Goal: Use online tool/utility: Use online tool/utility

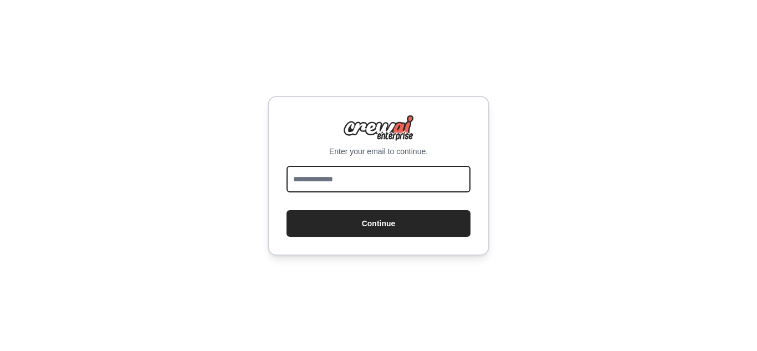
click at [390, 177] on input "email" at bounding box center [379, 179] width 184 height 27
type input "**********"
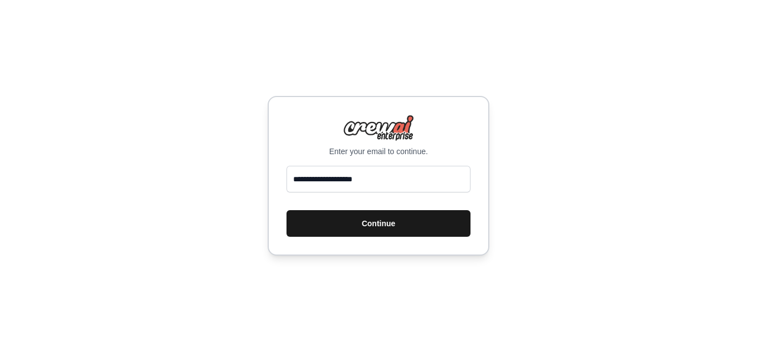
click at [379, 220] on button "Continue" at bounding box center [379, 223] width 184 height 27
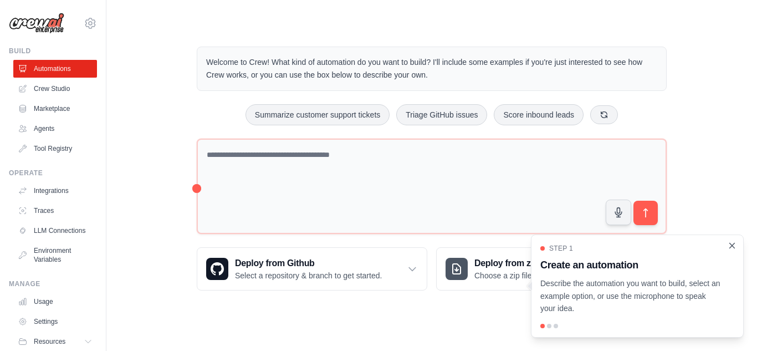
drag, startPoint x: 732, startPoint y: 244, endPoint x: 721, endPoint y: 246, distance: 11.3
click at [732, 243] on icon "Close walkthrough" at bounding box center [732, 246] width 9 height 9
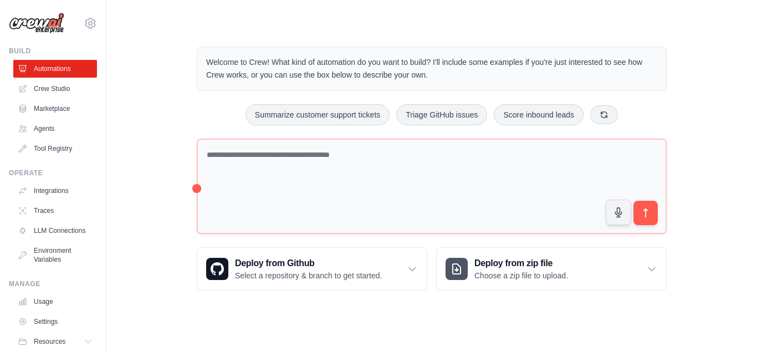
click at [681, 104] on div "Welcome to Crew! What kind of automation do you want to build? I'll include som…" at bounding box center [431, 168] width 615 height 279
click at [84, 22] on icon at bounding box center [90, 23] width 13 height 13
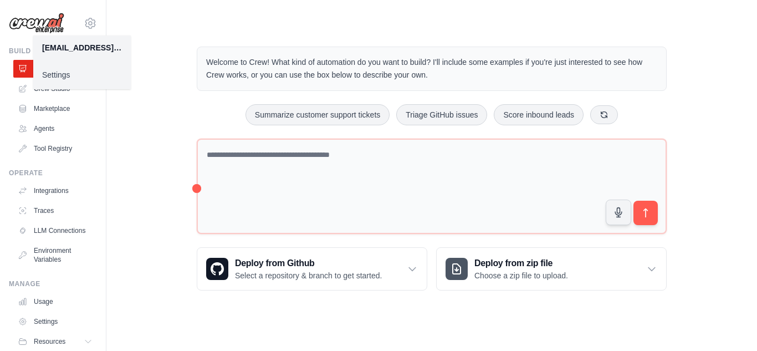
click at [156, 85] on div "Welcome to Crew! What kind of automation do you want to build? I'll include som…" at bounding box center [431, 168] width 615 height 279
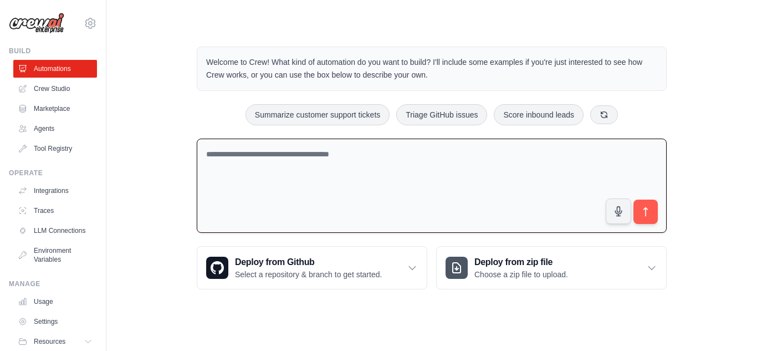
click at [367, 155] on textarea at bounding box center [432, 186] width 470 height 95
paste textarea "**********"
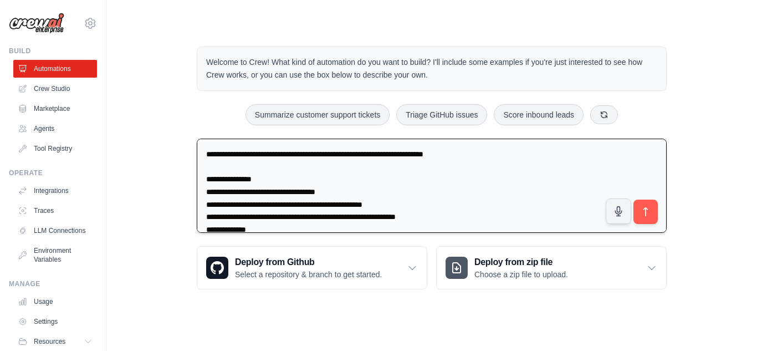
scroll to position [595, 0]
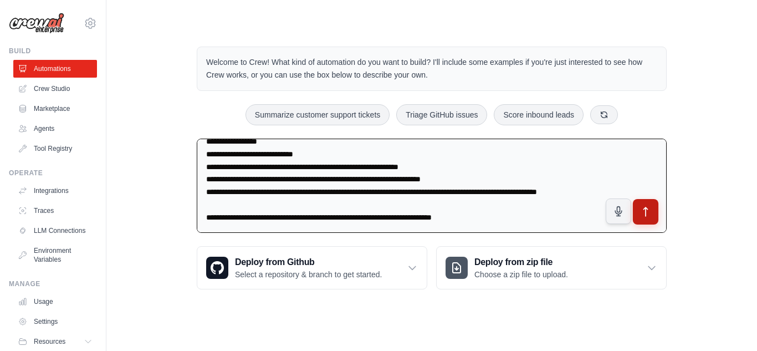
type textarea "**********"
click at [637, 213] on button "submit" at bounding box center [646, 212] width 26 height 26
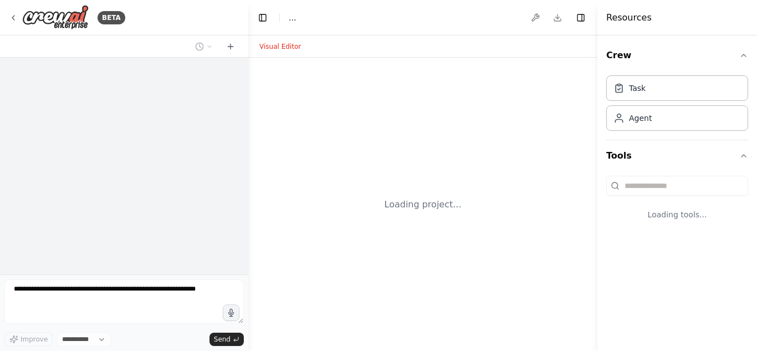
select select "****"
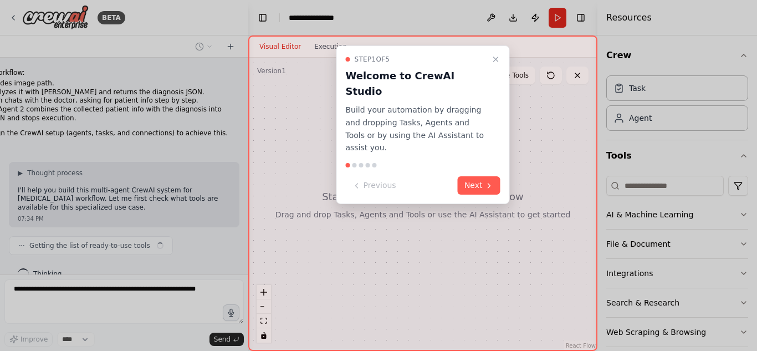
scroll to position [363, 0]
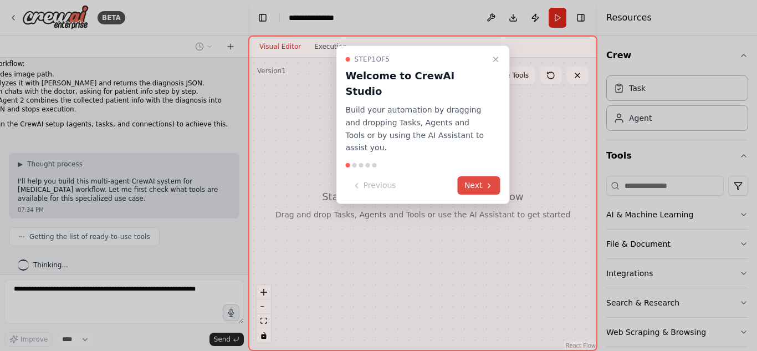
click at [474, 176] on button "Next" at bounding box center [479, 185] width 43 height 18
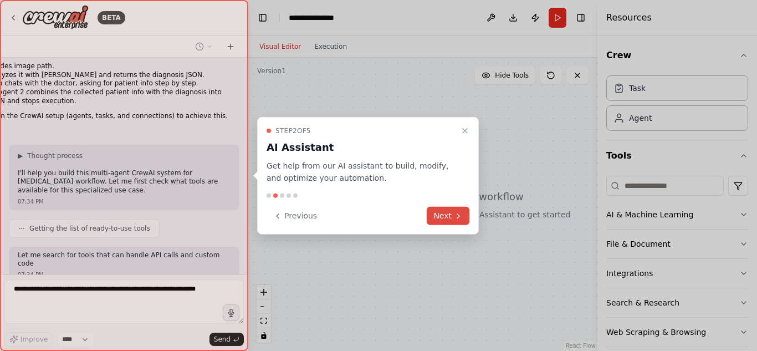
scroll to position [436, 0]
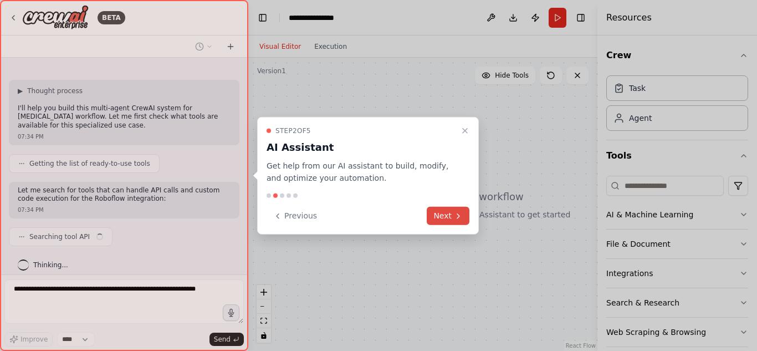
click at [446, 219] on button "Next" at bounding box center [448, 216] width 43 height 18
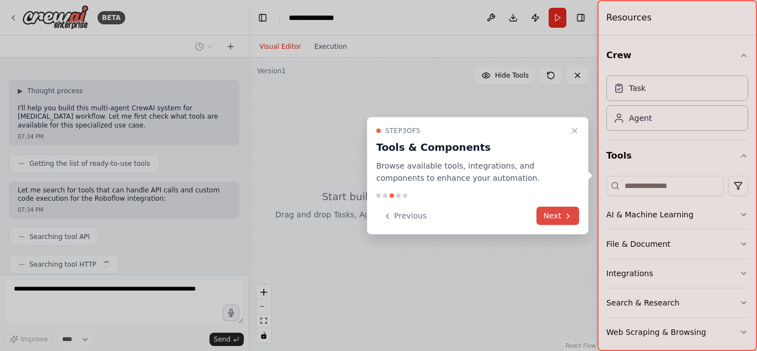
scroll to position [464, 0]
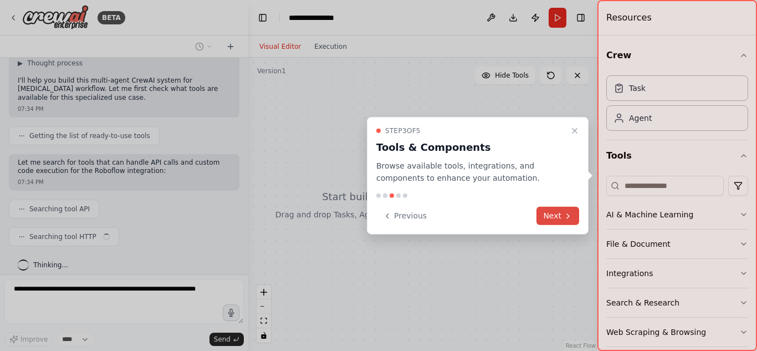
click at [549, 217] on button "Next" at bounding box center [558, 216] width 43 height 18
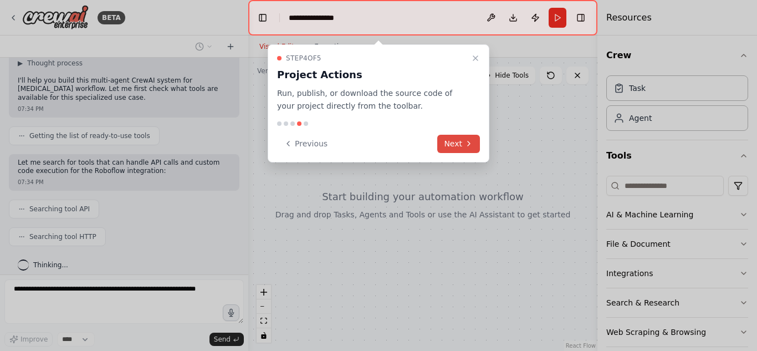
click at [461, 150] on button "Next" at bounding box center [458, 144] width 43 height 18
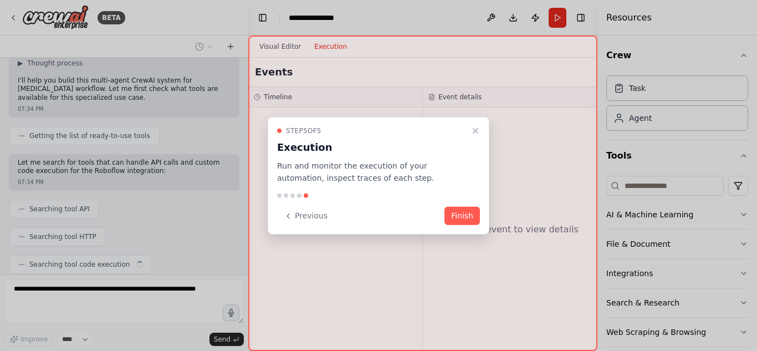
scroll to position [492, 0]
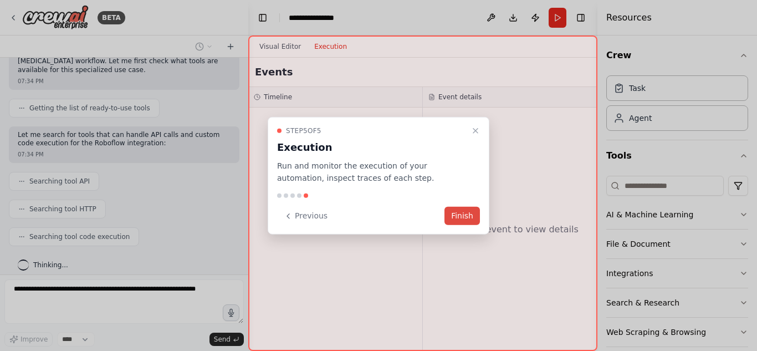
click at [467, 220] on button "Finish" at bounding box center [462, 216] width 35 height 18
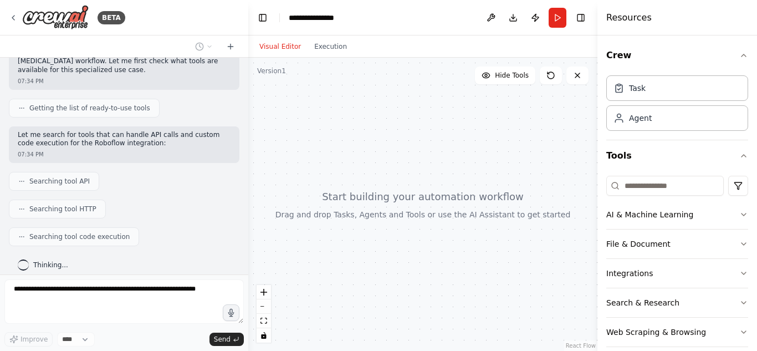
scroll to position [520, 0]
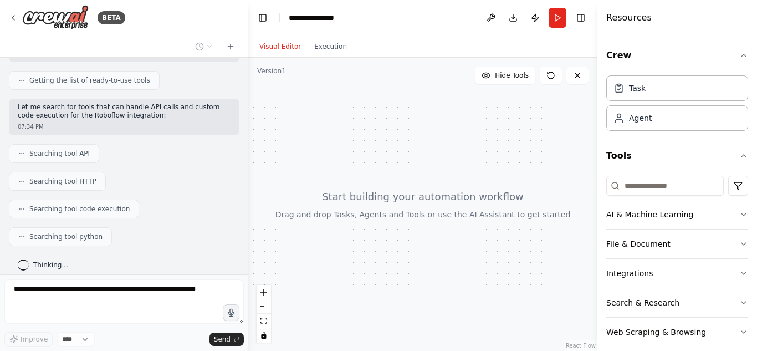
click at [427, 211] on div at bounding box center [422, 204] width 349 height 293
drag, startPoint x: 361, startPoint y: 231, endPoint x: 381, endPoint y: 189, distance: 46.9
click at [381, 189] on div at bounding box center [422, 204] width 349 height 293
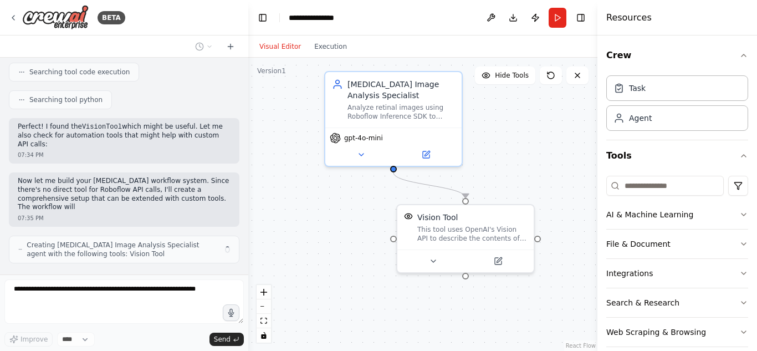
scroll to position [665, 0]
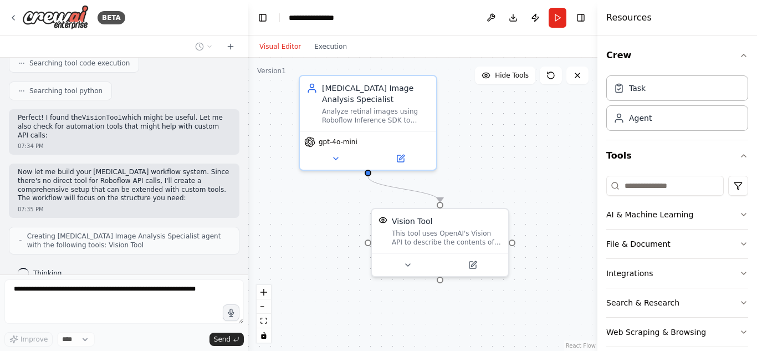
drag, startPoint x: 339, startPoint y: 205, endPoint x: 313, endPoint y: 208, distance: 25.8
click at [313, 208] on div ".deletable-edge-delete-btn { width: 20px; height: 20px; border: 0px solid #ffff…" at bounding box center [422, 204] width 349 height 293
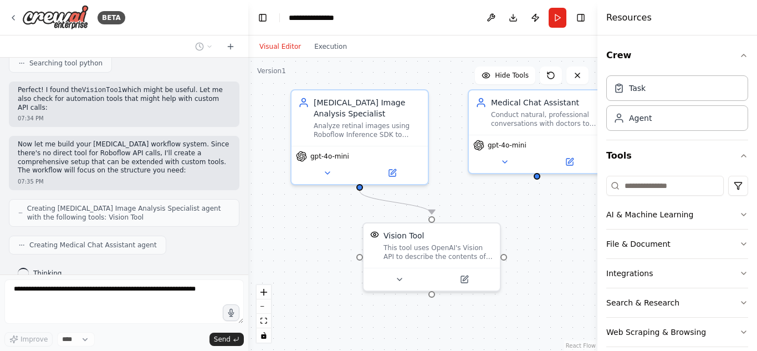
drag, startPoint x: 309, startPoint y: 219, endPoint x: 301, endPoint y: 233, distance: 16.6
click at [301, 233] on div ".deletable-edge-delete-btn { width: 20px; height: 20px; border: 0px solid #ffff…" at bounding box center [422, 204] width 349 height 293
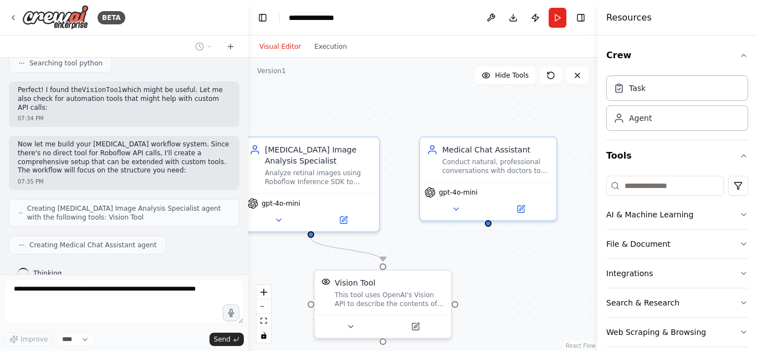
drag, startPoint x: 541, startPoint y: 228, endPoint x: 501, endPoint y: 262, distance: 52.7
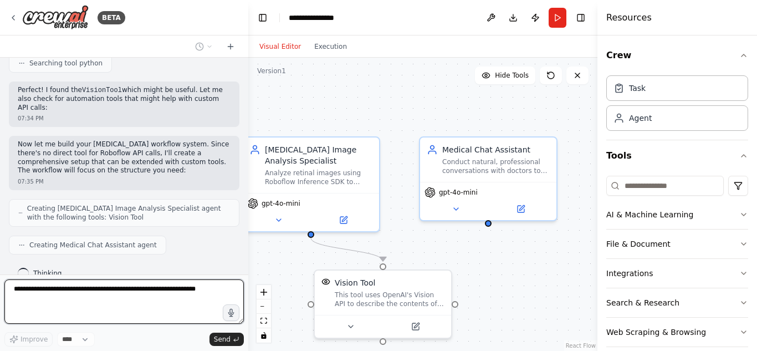
click at [501, 262] on div ".deletable-edge-delete-btn { width: 20px; height: 20px; border: 0px solid #ffff…" at bounding box center [422, 204] width 349 height 293
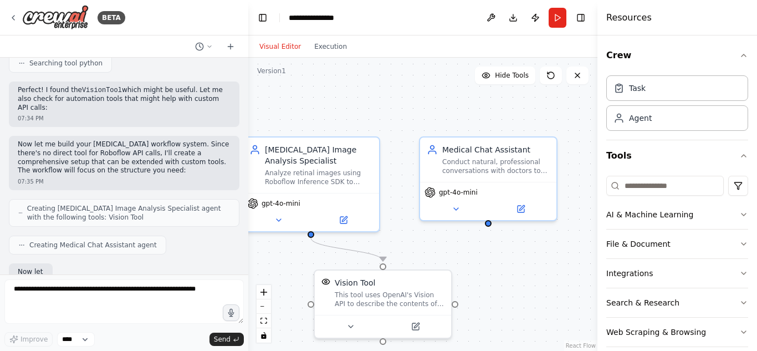
scroll to position [757, 0]
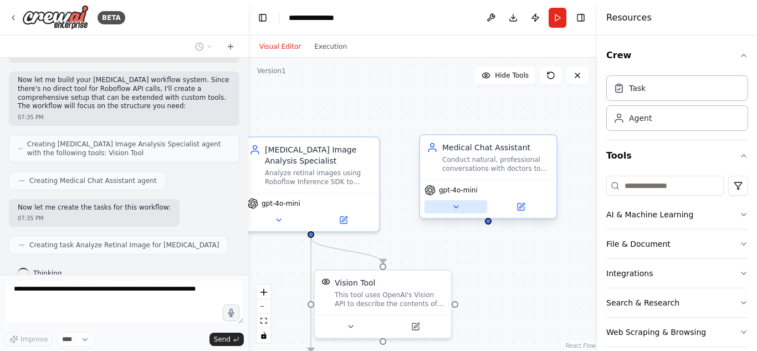
click at [455, 210] on icon at bounding box center [456, 206] width 9 height 9
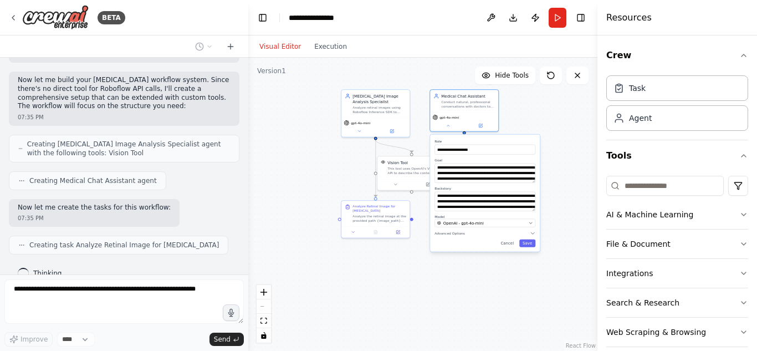
drag, startPoint x: 526, startPoint y: 180, endPoint x: 530, endPoint y: 114, distance: 66.1
click at [530, 114] on div ".deletable-edge-delete-btn { width: 20px; height: 20px; border: 0px solid #ffff…" at bounding box center [422, 204] width 349 height 293
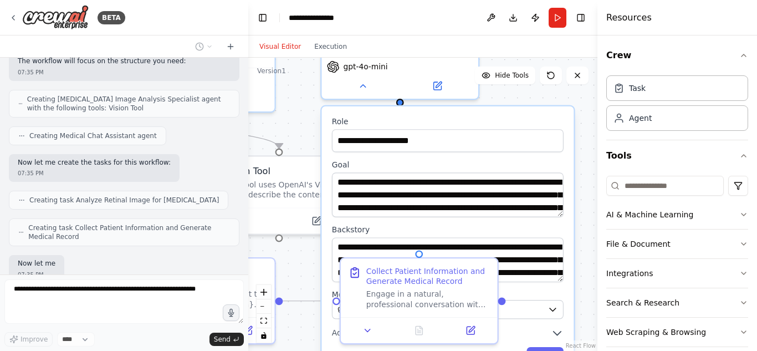
scroll to position [859, 0]
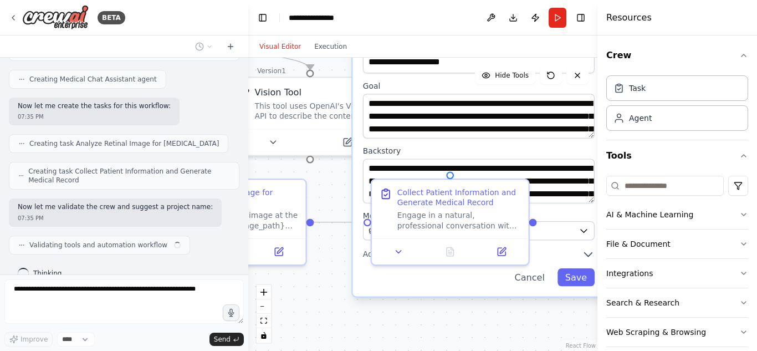
drag, startPoint x: 303, startPoint y: 259, endPoint x: 339, endPoint y: 175, distance: 92.2
click at [339, 175] on div ".deletable-edge-delete-btn { width: 20px; height: 20px; border: 0px solid #ffff…" at bounding box center [422, 204] width 349 height 293
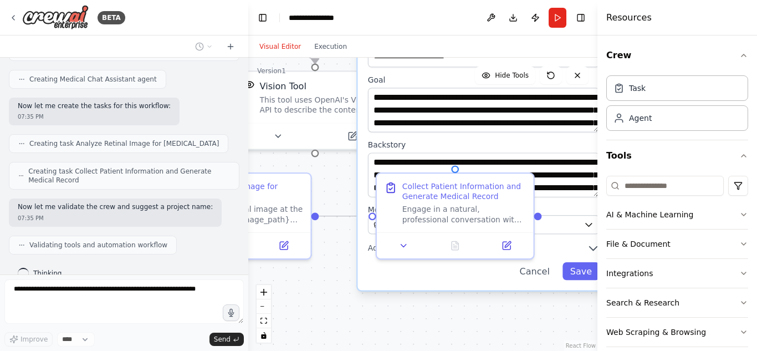
click at [349, 287] on div ".deletable-edge-delete-btn { width: 20px; height: 20px; border: 0px solid #ffff…" at bounding box center [422, 204] width 349 height 293
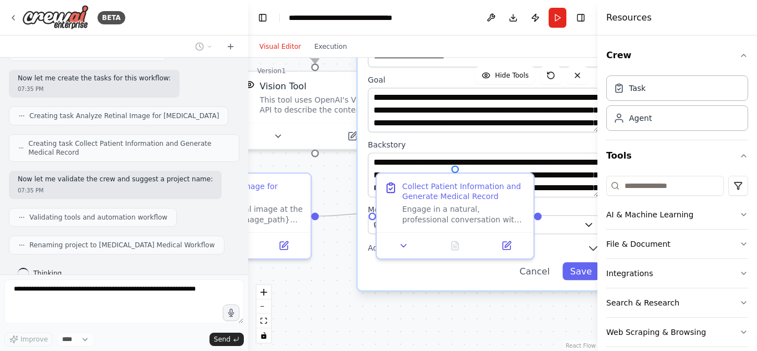
click at [440, 311] on div ".deletable-edge-delete-btn { width: 20px; height: 20px; border: 0px solid #ffff…" at bounding box center [422, 204] width 349 height 293
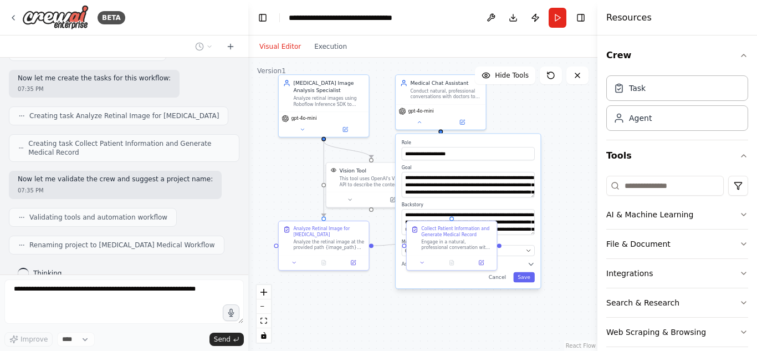
click at [556, 253] on div ".deletable-edge-delete-btn { width: 20px; height: 20px; border: 0px solid #ffff…" at bounding box center [422, 204] width 349 height 293
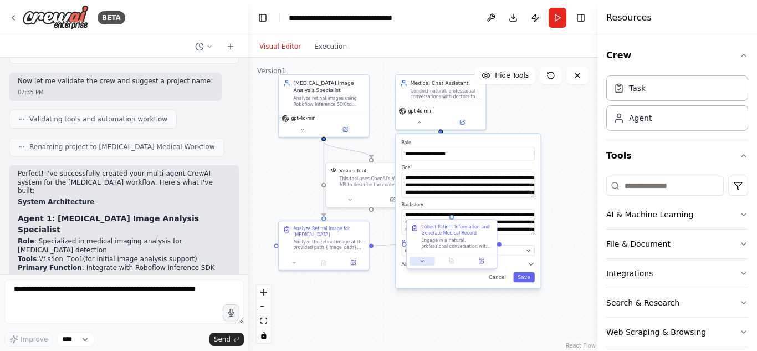
click at [422, 258] on icon at bounding box center [423, 261] width 6 height 6
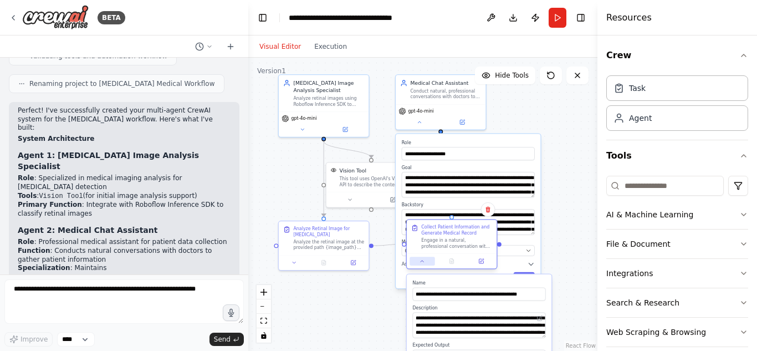
click at [425, 259] on button at bounding box center [422, 261] width 25 height 9
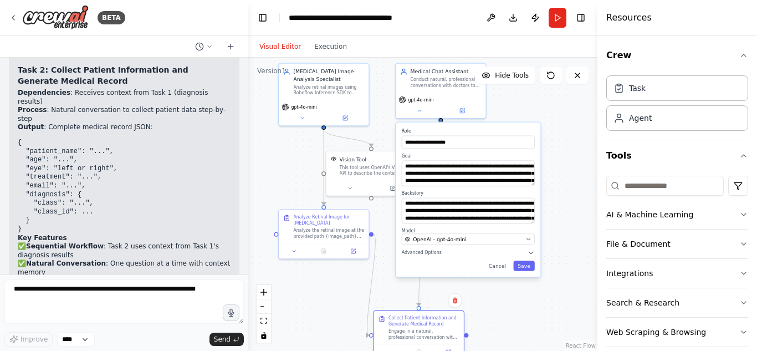
drag, startPoint x: 448, startPoint y: 236, endPoint x: 414, endPoint y: 324, distance: 94.6
click at [414, 324] on div "Collect Patient Information and Generate Medical Record" at bounding box center [424, 321] width 71 height 12
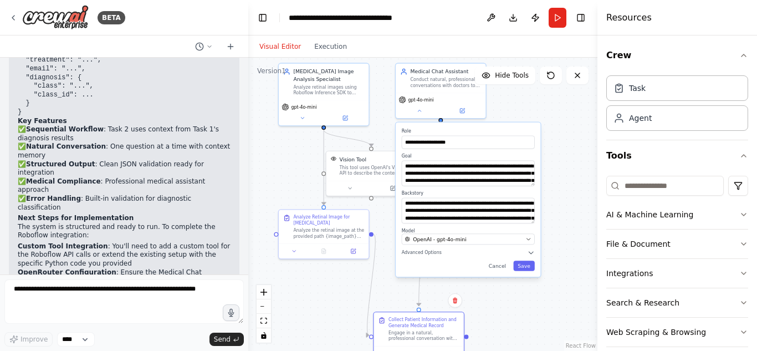
scroll to position [1555, 0]
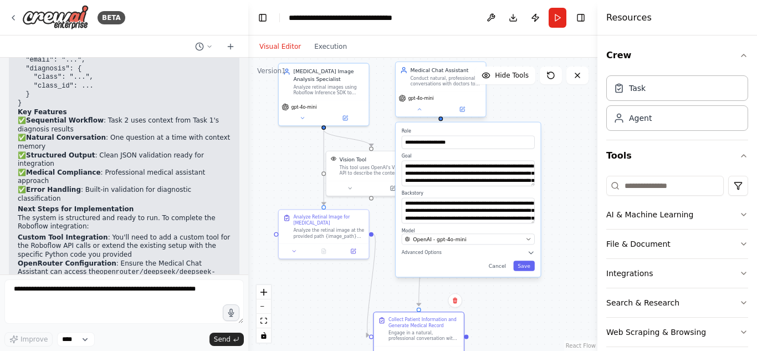
click at [424, 114] on div "gpt-4o-mini" at bounding box center [441, 104] width 90 height 26
click at [420, 109] on icon at bounding box center [419, 109] width 6 height 6
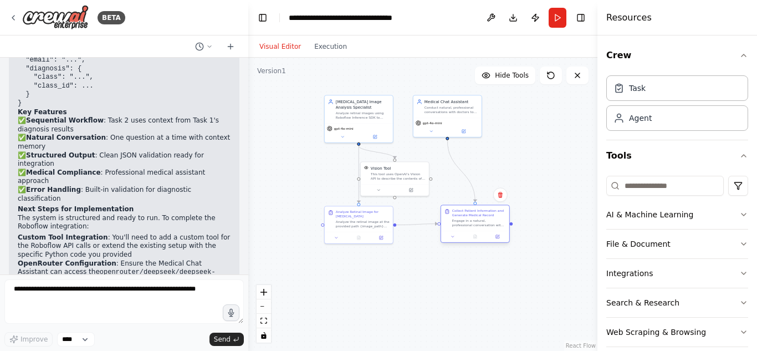
drag, startPoint x: 439, startPoint y: 296, endPoint x: 485, endPoint y: 220, distance: 89.1
click at [485, 220] on div "Engage in a natural, professional conversation with the doctor to systematicall…" at bounding box center [479, 222] width 54 height 9
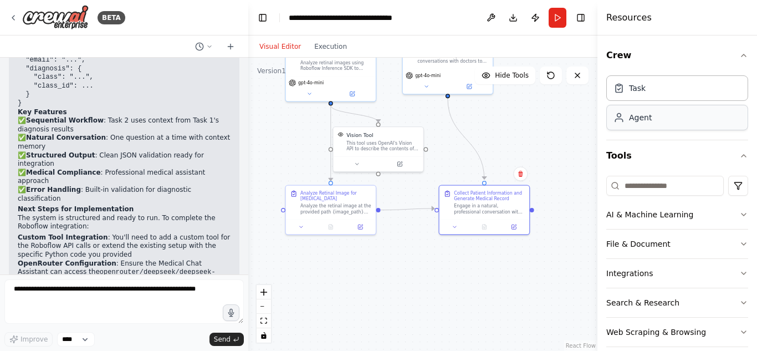
click at [636, 117] on div "Agent" at bounding box center [640, 117] width 23 height 11
click at [636, 124] on div "Agent" at bounding box center [678, 118] width 142 height 26
click at [647, 88] on div "Task" at bounding box center [678, 88] width 142 height 26
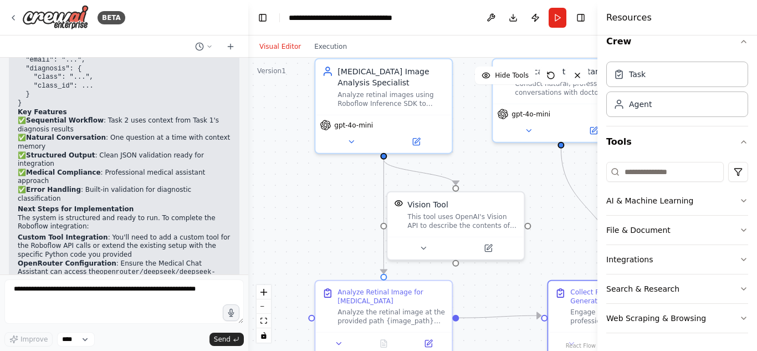
drag, startPoint x: 401, startPoint y: 198, endPoint x: 487, endPoint y: 295, distance: 130.0
click at [487, 295] on div ".deletable-edge-delete-btn { width: 20px; height: 20px; border: 0px solid #ffff…" at bounding box center [422, 204] width 349 height 293
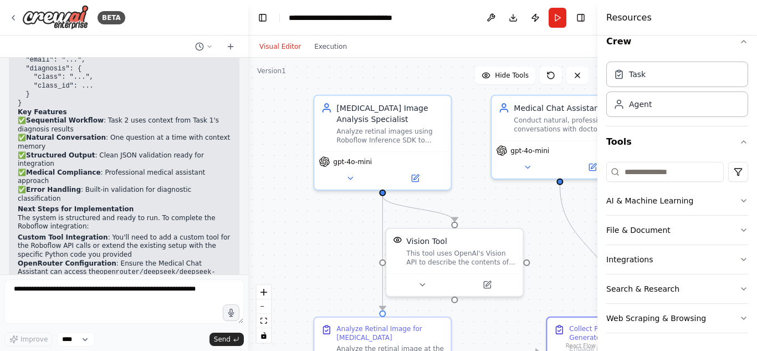
drag, startPoint x: 328, startPoint y: 179, endPoint x: 327, endPoint y: 215, distance: 36.1
click at [327, 216] on div ".deletable-edge-delete-btn { width: 20px; height: 20px; border: 0px solid #ffff…" at bounding box center [422, 204] width 349 height 293
click at [354, 182] on button at bounding box center [350, 176] width 63 height 13
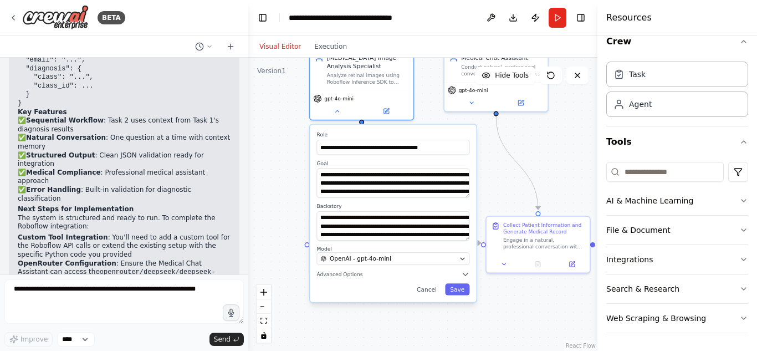
drag, startPoint x: 276, startPoint y: 243, endPoint x: 278, endPoint y: 165, distance: 78.8
click at [278, 165] on div ".deletable-edge-delete-btn { width: 20px; height: 20px; border: 0px solid #ffff…" at bounding box center [422, 204] width 349 height 293
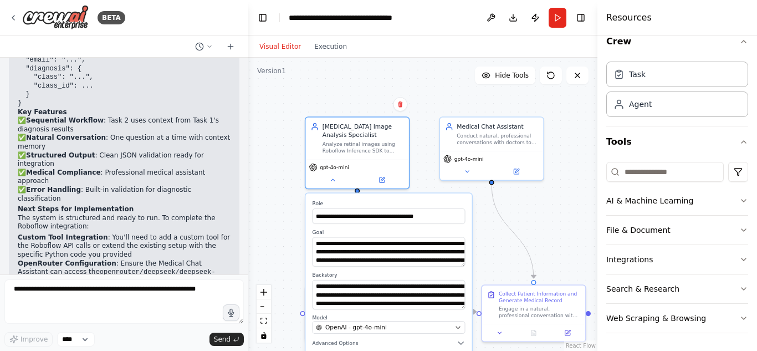
drag, startPoint x: 272, startPoint y: 146, endPoint x: 267, endPoint y: 217, distance: 71.1
click at [267, 217] on div ".deletable-edge-delete-btn { width: 20px; height: 20px; border: 0px solid #ffff…" at bounding box center [422, 204] width 349 height 293
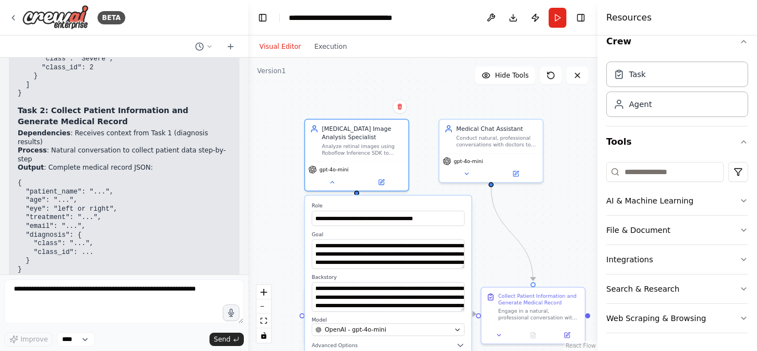
scroll to position [1555, 0]
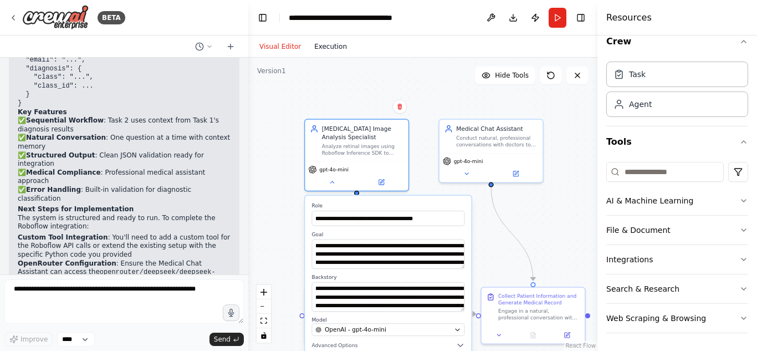
click at [324, 48] on button "Execution" at bounding box center [331, 46] width 46 height 13
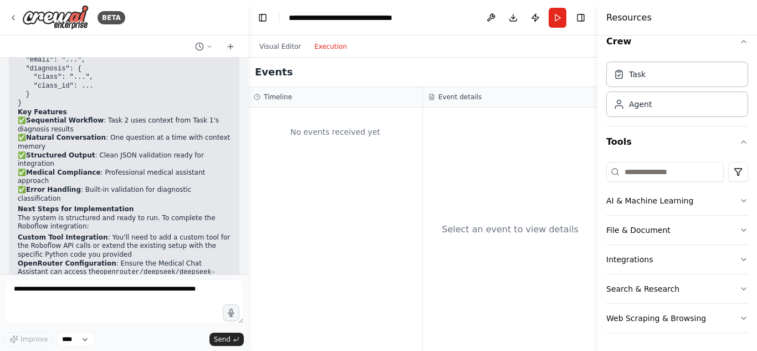
click at [340, 133] on div "No events received yet" at bounding box center [335, 132] width 163 height 38
click at [478, 119] on div "Select an event to view details" at bounding box center [510, 229] width 175 height 243
click at [495, 201] on div "Select an event to view details" at bounding box center [510, 229] width 175 height 243
drag, startPoint x: 460, startPoint y: 233, endPoint x: 396, endPoint y: 153, distance: 102.3
click at [444, 206] on div "Select an event to view details" at bounding box center [510, 229] width 175 height 243
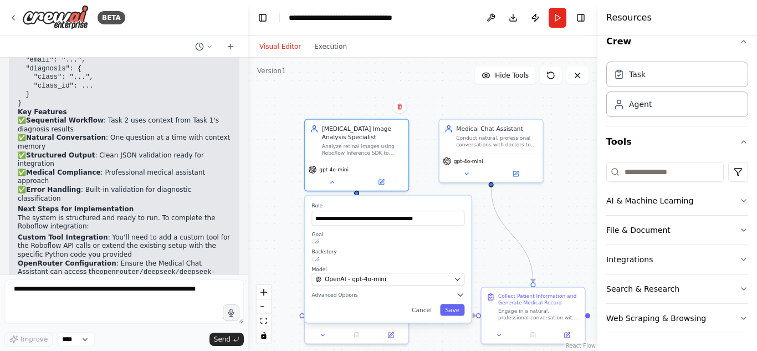
click at [284, 47] on button "Visual Editor" at bounding box center [280, 46] width 55 height 13
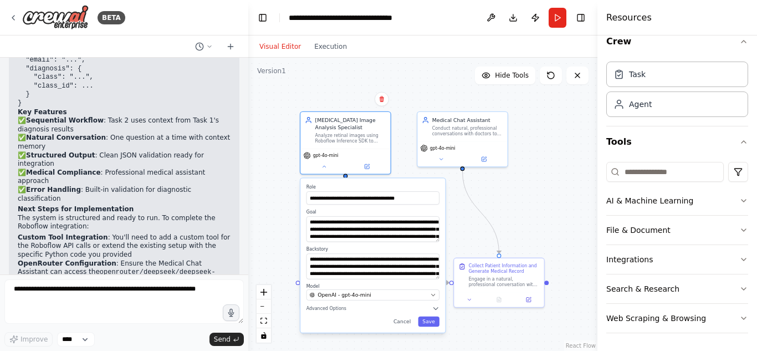
drag, startPoint x: 563, startPoint y: 194, endPoint x: 558, endPoint y: 155, distance: 38.7
click at [558, 155] on div ".deletable-edge-delete-btn { width: 20px; height: 20px; border: 0px solid #ffff…" at bounding box center [422, 204] width 349 height 293
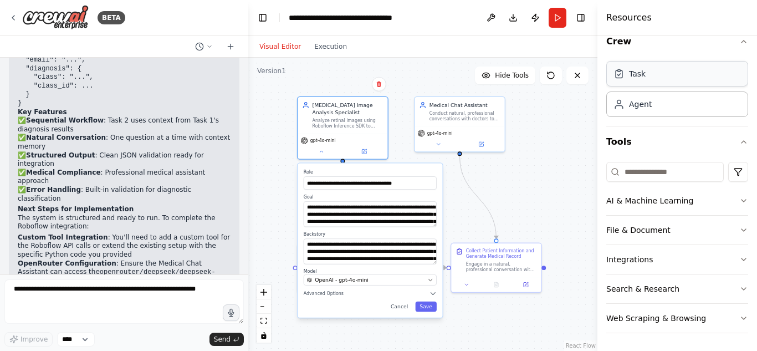
click at [675, 81] on div "Task" at bounding box center [678, 74] width 142 height 26
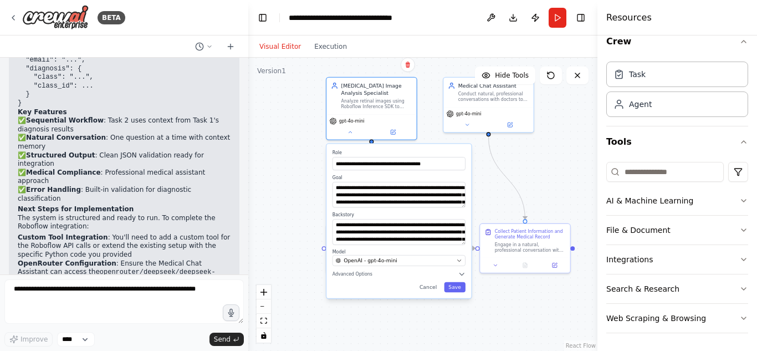
drag, startPoint x: 542, startPoint y: 176, endPoint x: 571, endPoint y: 157, distance: 34.8
click at [571, 157] on div ".deletable-edge-delete-btn { width: 20px; height: 20px; border: 0px solid #ffff…" at bounding box center [422, 204] width 349 height 293
click at [350, 134] on button at bounding box center [351, 130] width 42 height 9
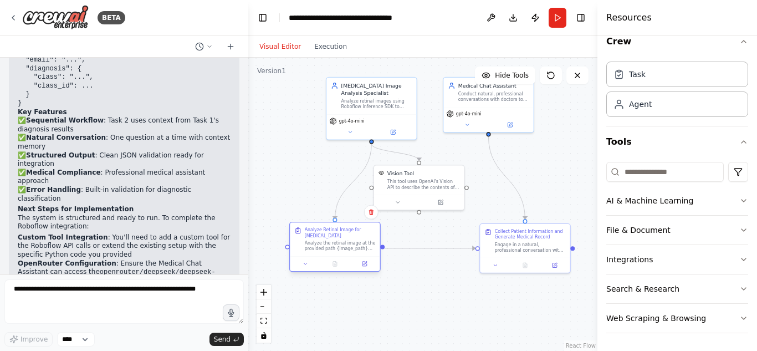
drag, startPoint x: 359, startPoint y: 242, endPoint x: 322, endPoint y: 245, distance: 37.3
click at [322, 245] on div "Analyze the retinal image at the provided path {image_path} using medical imagi…" at bounding box center [340, 246] width 71 height 12
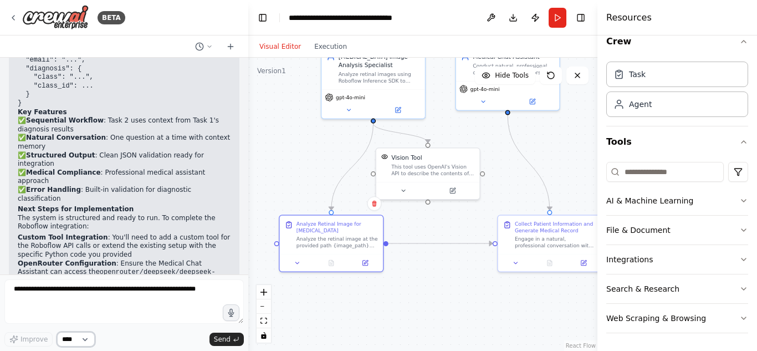
click at [85, 340] on select "****" at bounding box center [76, 339] width 38 height 14
click at [532, 18] on button "Publish" at bounding box center [536, 18] width 18 height 20
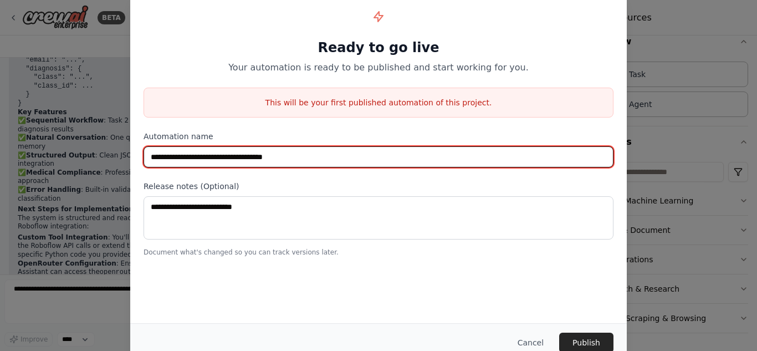
click at [235, 157] on input "**********" at bounding box center [379, 156] width 470 height 21
click at [310, 156] on input "**********" at bounding box center [379, 156] width 470 height 21
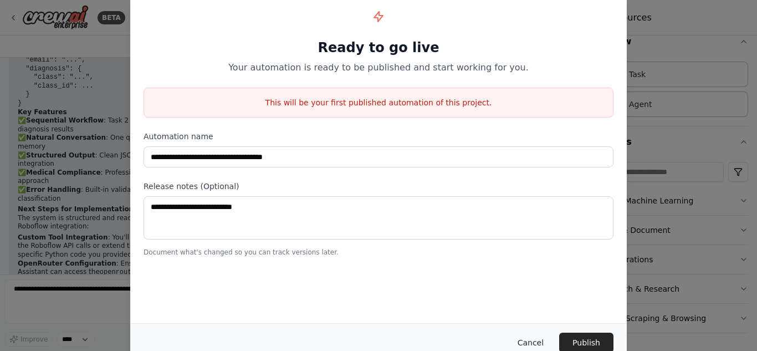
click at [537, 340] on button "Cancel" at bounding box center [531, 343] width 44 height 20
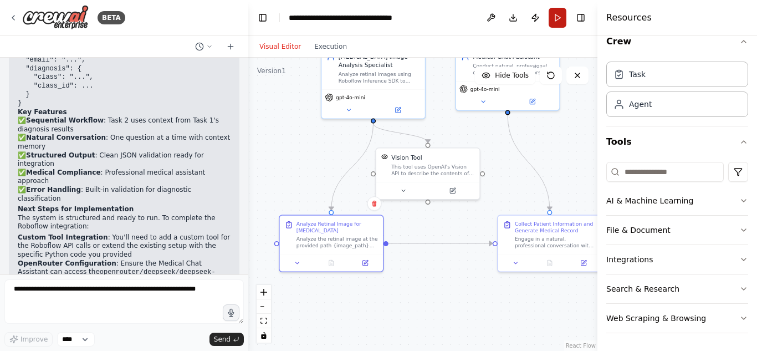
click at [558, 21] on button "Run" at bounding box center [558, 18] width 18 height 20
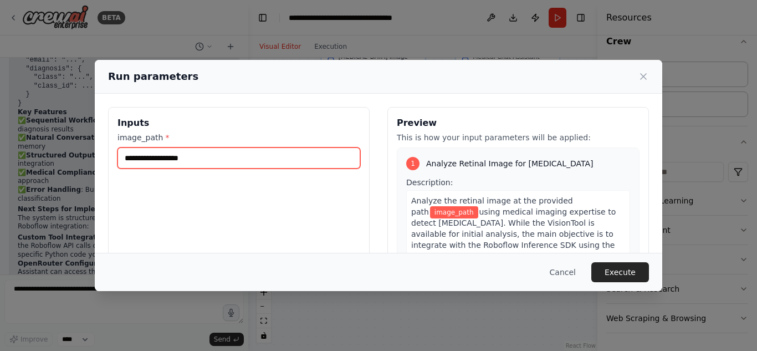
click at [195, 161] on input "image_path *" at bounding box center [239, 157] width 243 height 21
click at [195, 160] on input "image_path *" at bounding box center [239, 157] width 243 height 21
click at [196, 160] on input "image_path *" at bounding box center [239, 157] width 243 height 21
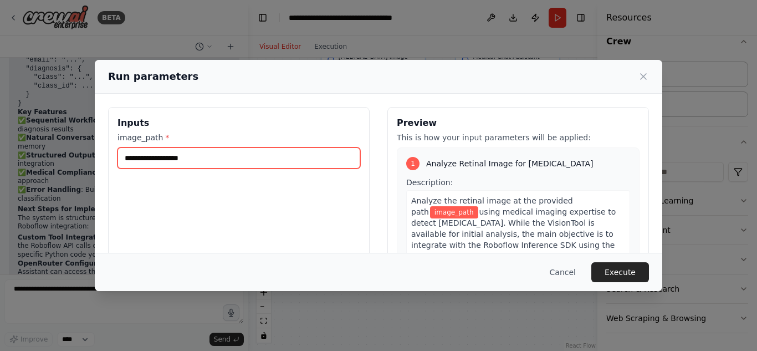
click at [196, 160] on input "image_path *" at bounding box center [239, 157] width 243 height 21
paste input "**********"
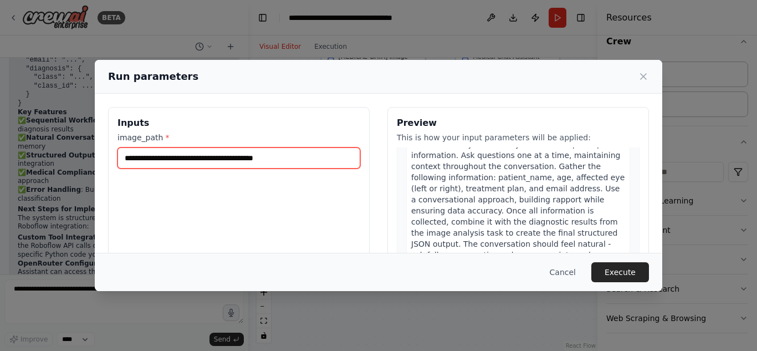
scroll to position [421, 0]
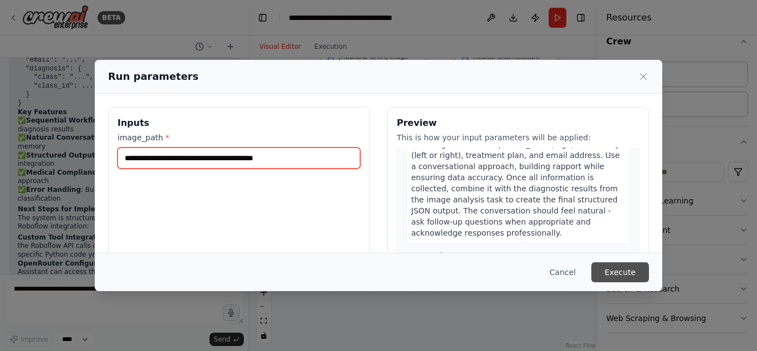
type input "**********"
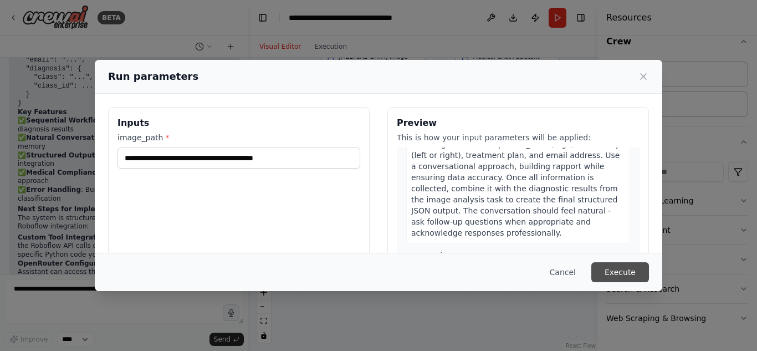
click at [615, 269] on button "Execute" at bounding box center [621, 272] width 58 height 20
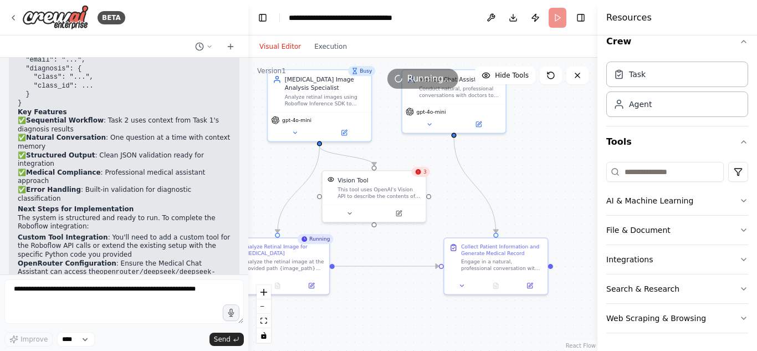
drag, startPoint x: 468, startPoint y: 293, endPoint x: 414, endPoint y: 316, distance: 58.4
click at [414, 316] on div ".deletable-edge-delete-btn { width: 20px; height: 20px; border: 0px solid #ffff…" at bounding box center [422, 204] width 349 height 293
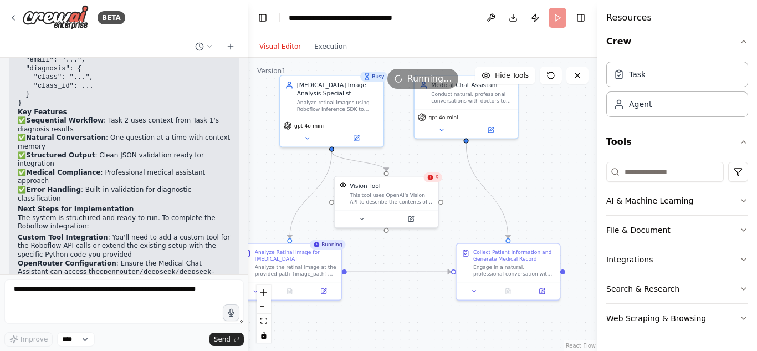
drag, startPoint x: 525, startPoint y: 170, endPoint x: 537, endPoint y: 176, distance: 13.4
click at [537, 176] on div ".deletable-edge-delete-btn { width: 20px; height: 20px; border: 0px solid #ffff…" at bounding box center [422, 204] width 349 height 293
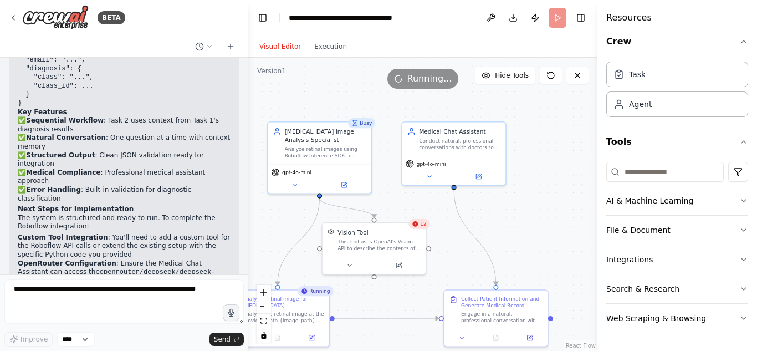
drag, startPoint x: 531, startPoint y: 163, endPoint x: 518, endPoint y: 210, distance: 48.3
click at [518, 210] on div ".deletable-edge-delete-btn { width: 20px; height: 20px; border: 0px solid #ffff…" at bounding box center [422, 204] width 349 height 293
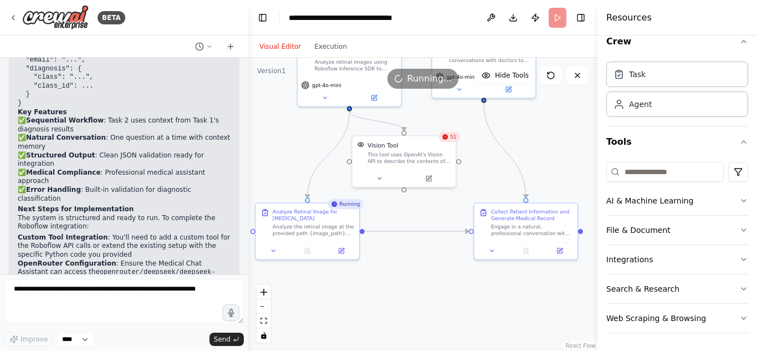
drag, startPoint x: 533, startPoint y: 210, endPoint x: 563, endPoint y: 123, distance: 92.1
click at [563, 123] on div ".deletable-edge-delete-btn { width: 20px; height: 20px; border: 0px solid #ffff…" at bounding box center [422, 204] width 349 height 293
drag, startPoint x: 393, startPoint y: 284, endPoint x: 408, endPoint y: 281, distance: 15.9
click at [408, 281] on div ".deletable-edge-delete-btn { width: 20px; height: 20px; border: 0px solid #ffff…" at bounding box center [422, 204] width 349 height 293
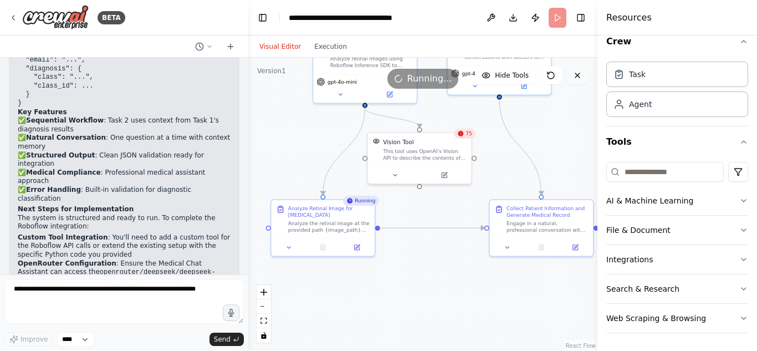
click at [582, 77] on icon at bounding box center [577, 75] width 9 height 9
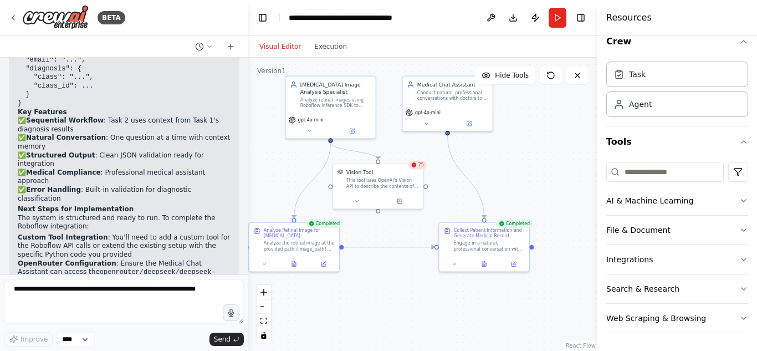
drag, startPoint x: 446, startPoint y: 115, endPoint x: 389, endPoint y: 148, distance: 65.3
click at [389, 148] on div ".deletable-edge-delete-btn { width: 20px; height: 20px; border: 0px solid #ffff…" at bounding box center [422, 204] width 349 height 293
click at [492, 241] on div "Engage in a natural, professional conversation with the doctor to systematicall…" at bounding box center [489, 245] width 71 height 12
click at [456, 264] on icon at bounding box center [455, 262] width 6 height 6
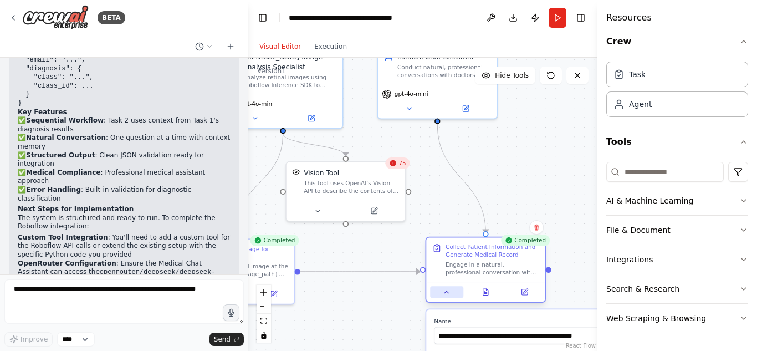
click at [443, 291] on icon at bounding box center [447, 292] width 8 height 8
click at [324, 52] on button "Execution" at bounding box center [331, 46] width 46 height 13
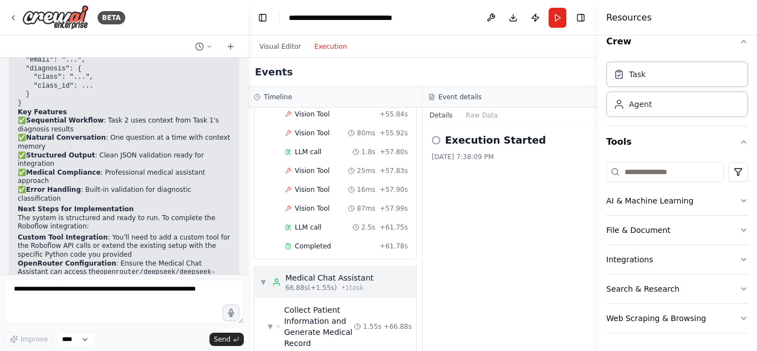
scroll to position [1989, 0]
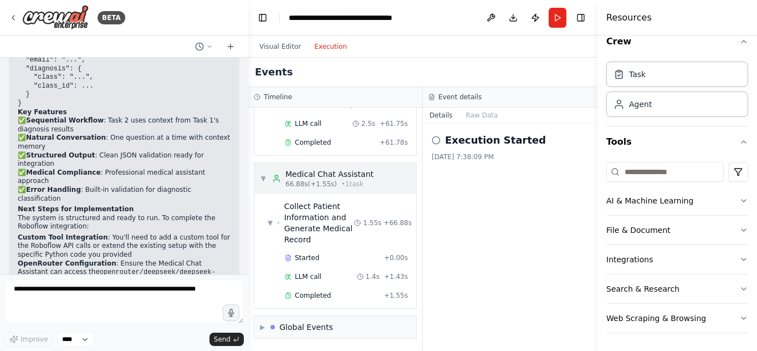
click at [259, 180] on div "▼ Medical Chat Assistant 66.88s (+1.55s) • 1 task" at bounding box center [336, 178] width 162 height 31
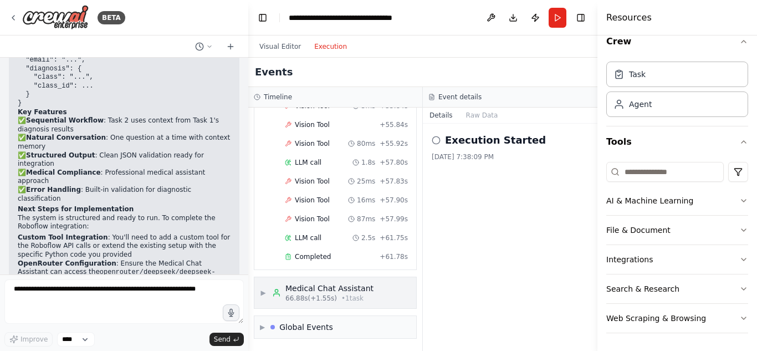
scroll to position [1875, 0]
click at [261, 294] on span "▶" at bounding box center [263, 292] width 7 height 9
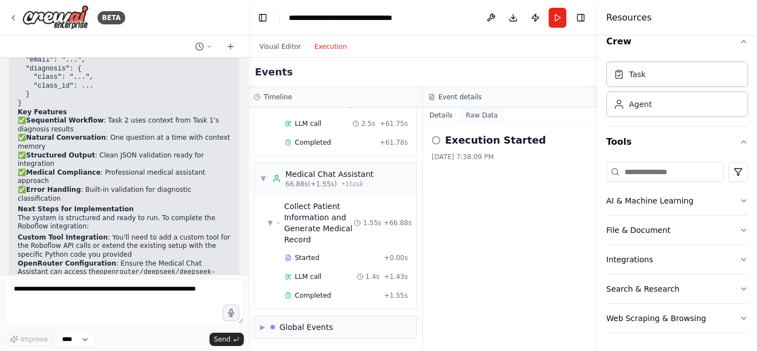
click at [480, 115] on button "Raw Data" at bounding box center [482, 116] width 45 height 16
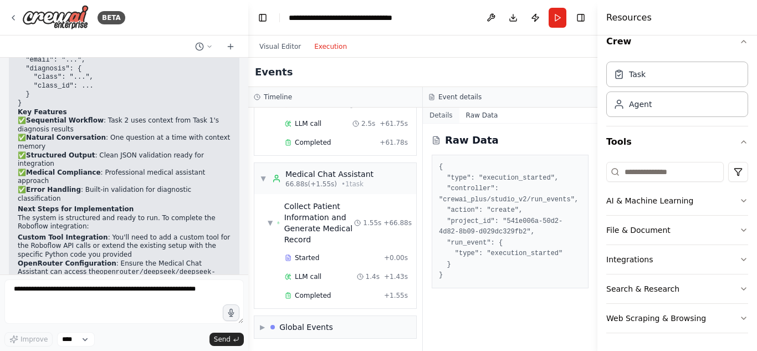
click at [439, 116] on button "Details" at bounding box center [441, 116] width 37 height 16
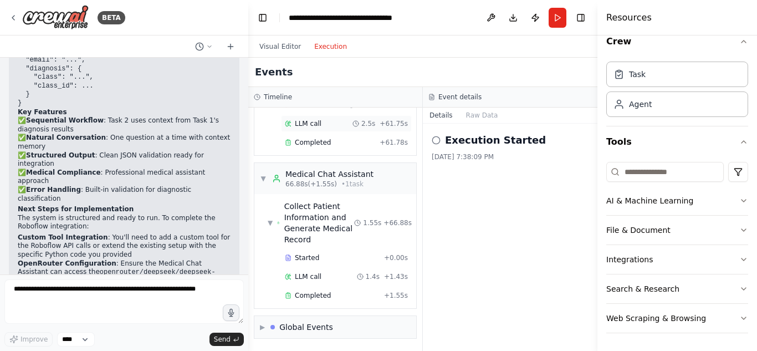
click at [319, 126] on div "LLM call 2.5s + 61.75s" at bounding box center [346, 123] width 123 height 9
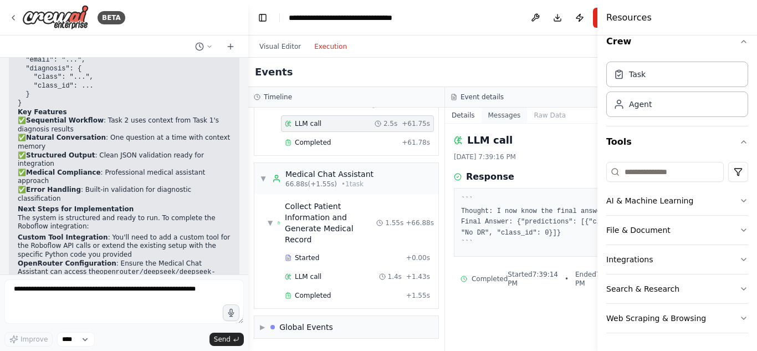
click at [482, 111] on button "Messages" at bounding box center [505, 116] width 46 height 16
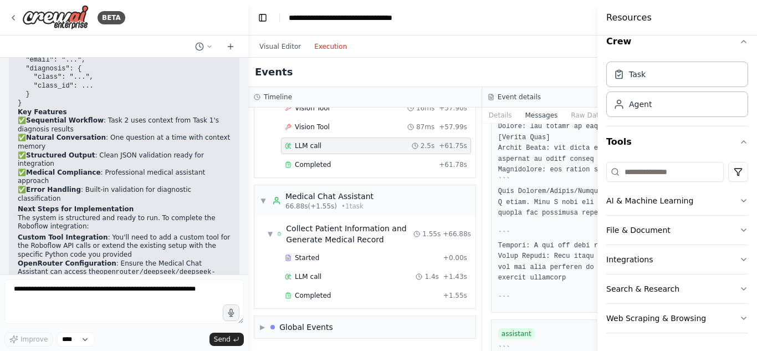
scroll to position [14638, 0]
